Goal: Information Seeking & Learning: Find specific fact

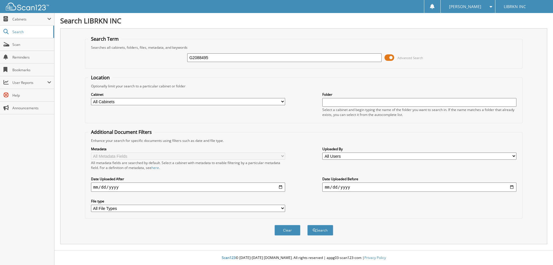
type input "G2088495"
click at [308, 225] on button "Search" at bounding box center [321, 230] width 26 height 11
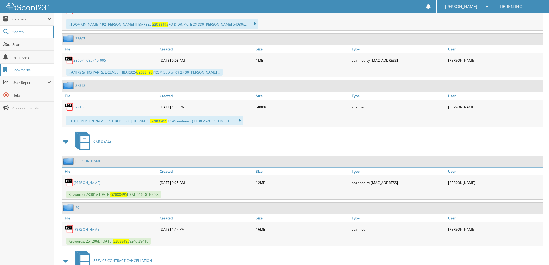
scroll to position [634, 0]
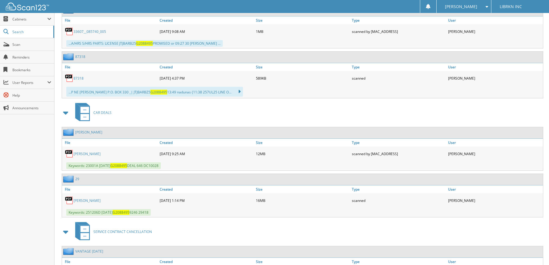
click at [83, 154] on link "JONES, SEAN" at bounding box center [87, 153] width 27 height 5
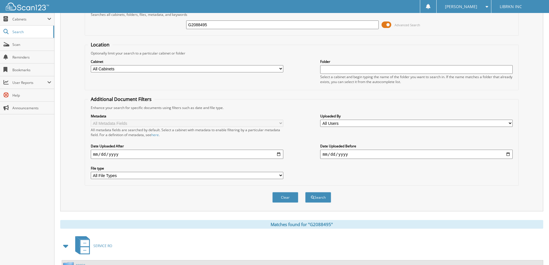
scroll to position [0, 0]
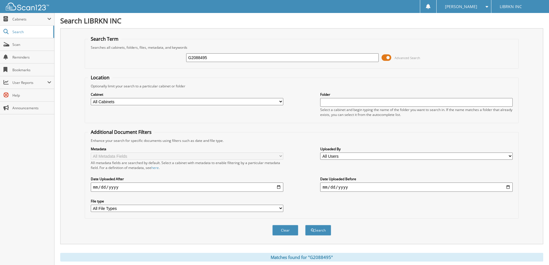
drag, startPoint x: 216, startPoint y: 57, endPoint x: 172, endPoint y: 62, distance: 44.2
click at [172, 62] on div "G2088495 Advanced Search" at bounding box center [302, 58] width 428 height 16
type input "PS571993"
click at [305, 225] on button "Search" at bounding box center [318, 230] width 26 height 11
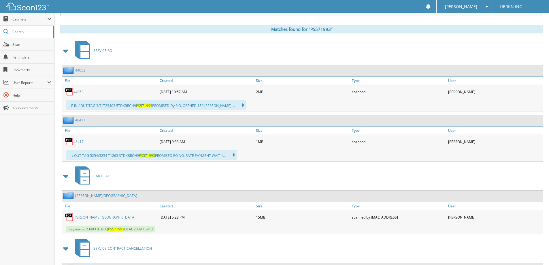
scroll to position [231, 0]
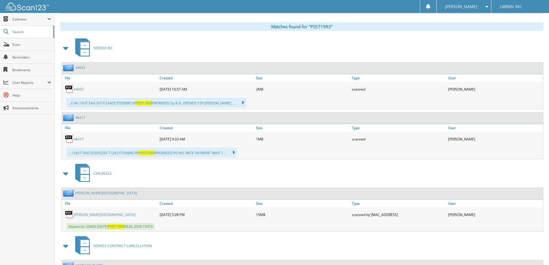
click at [90, 215] on link "[PERSON_NAME][GEOGRAPHIC_DATA]" at bounding box center [105, 214] width 62 height 5
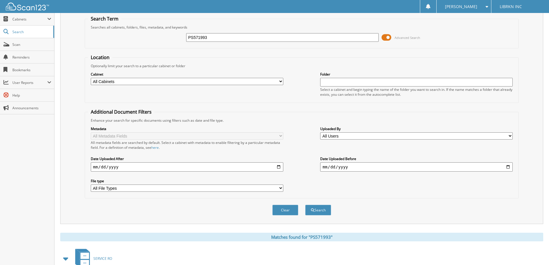
scroll to position [0, 0]
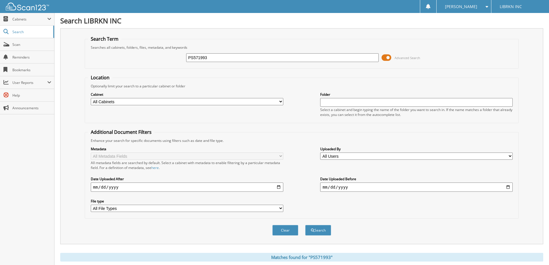
drag, startPoint x: 177, startPoint y: 61, endPoint x: 170, endPoint y: 61, distance: 6.9
click at [170, 61] on div "PS571993 Advanced Search" at bounding box center [302, 58] width 428 height 16
type input "MS065461"
click at [305, 225] on button "Search" at bounding box center [318, 230] width 26 height 11
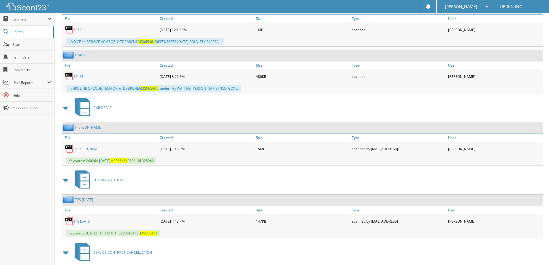
scroll to position [490, 0]
click at [91, 149] on link "HILL, RODNEY" at bounding box center [87, 148] width 27 height 5
click at [91, 148] on link "HILL, RODNEY" at bounding box center [87, 148] width 27 height 5
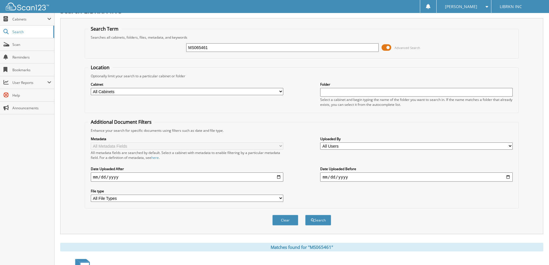
scroll to position [0, 0]
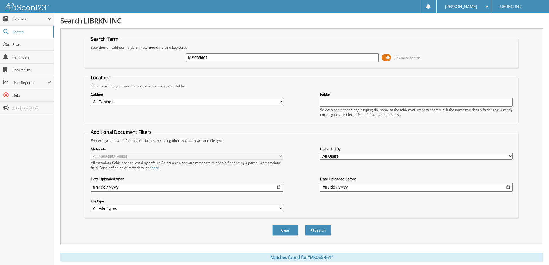
drag, startPoint x: 214, startPoint y: 60, endPoint x: 183, endPoint y: 60, distance: 31.7
click at [183, 60] on div "MS065461 Advanced Search" at bounding box center [302, 58] width 428 height 16
type input "PS571993"
click at [305, 225] on button "Search" at bounding box center [318, 230] width 26 height 11
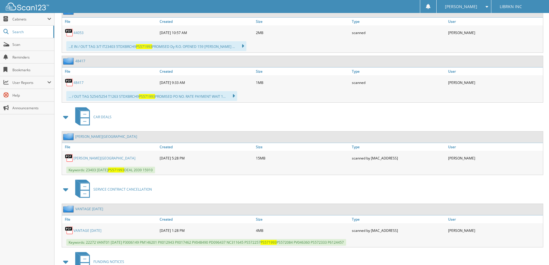
scroll to position [317, 0]
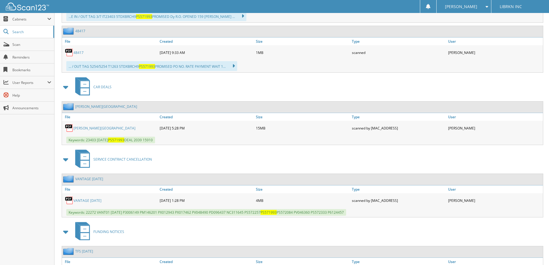
click at [82, 127] on link "[PERSON_NAME][GEOGRAPHIC_DATA]" at bounding box center [105, 128] width 62 height 5
